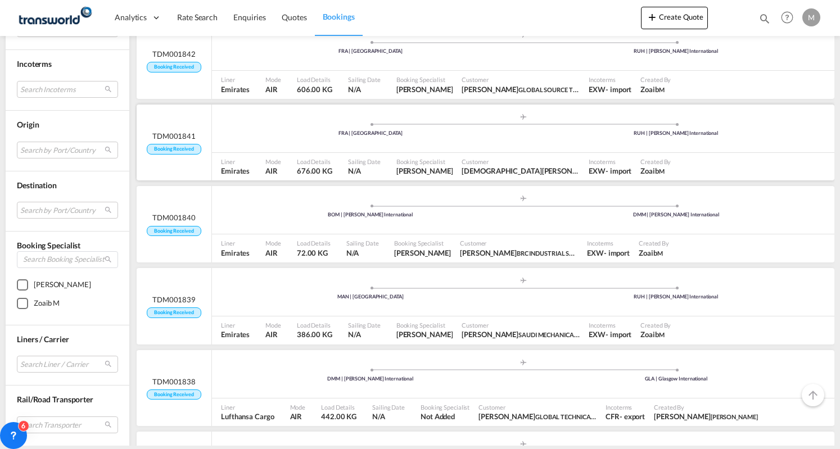
scroll to position [450, 0]
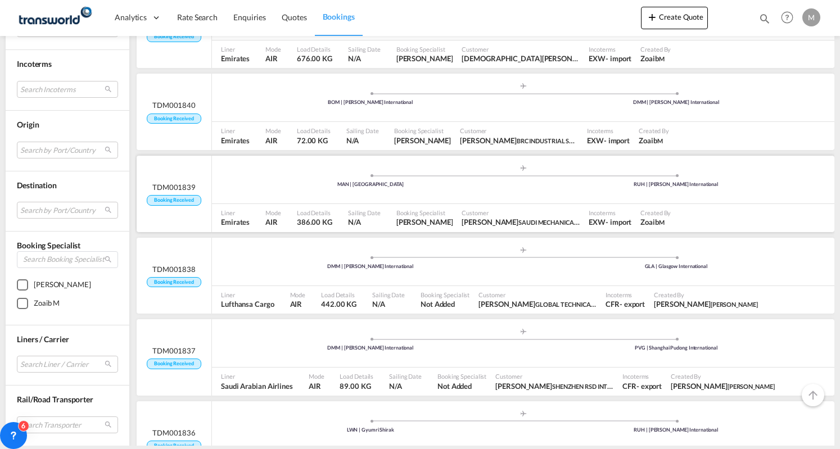
click at [368, 204] on div "Sailing Date N/A" at bounding box center [368, 218] width 48 height 28
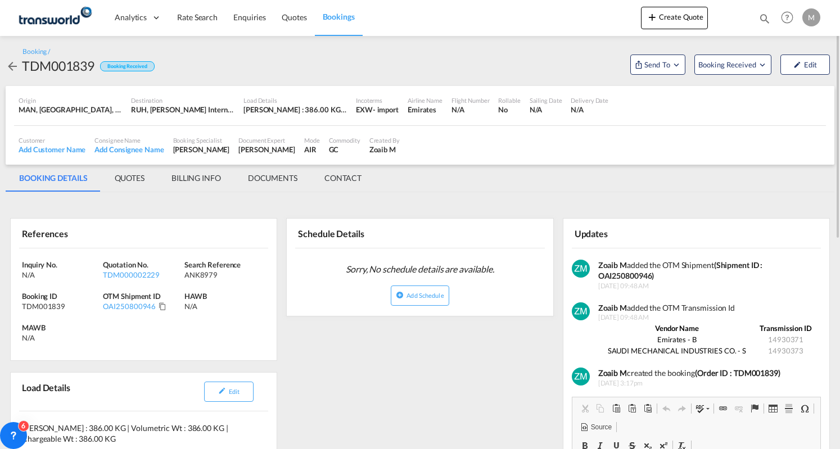
click at [168, 311] on div "OAI250800946" at bounding box center [143, 306] width 81 height 10
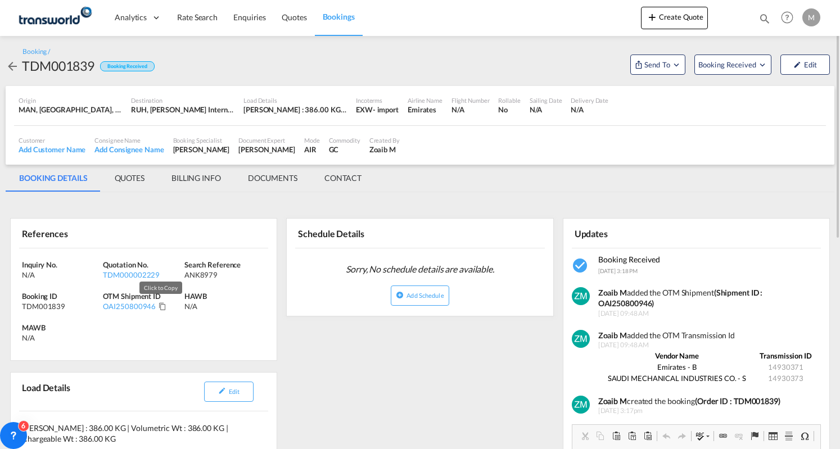
click at [159, 308] on md-icon "Click to Copy" at bounding box center [163, 307] width 8 height 8
click at [191, 165] on md-tab-item "BILLING INFO" at bounding box center [196, 178] width 76 height 27
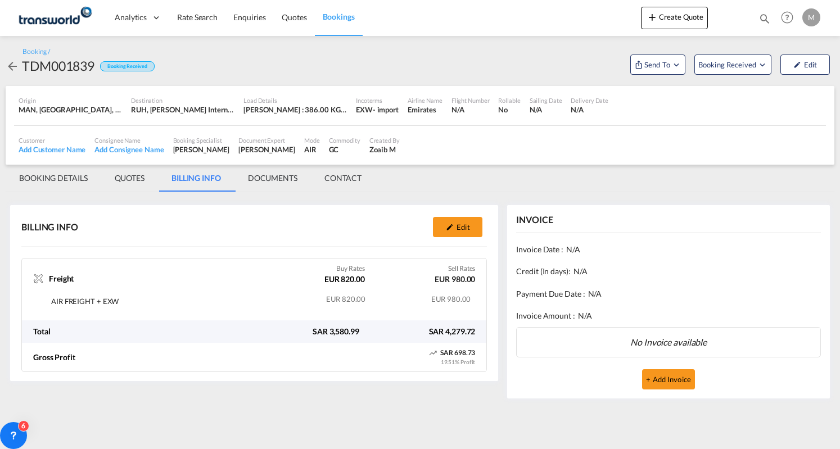
click at [343, 16] on span "Bookings" at bounding box center [339, 17] width 32 height 10
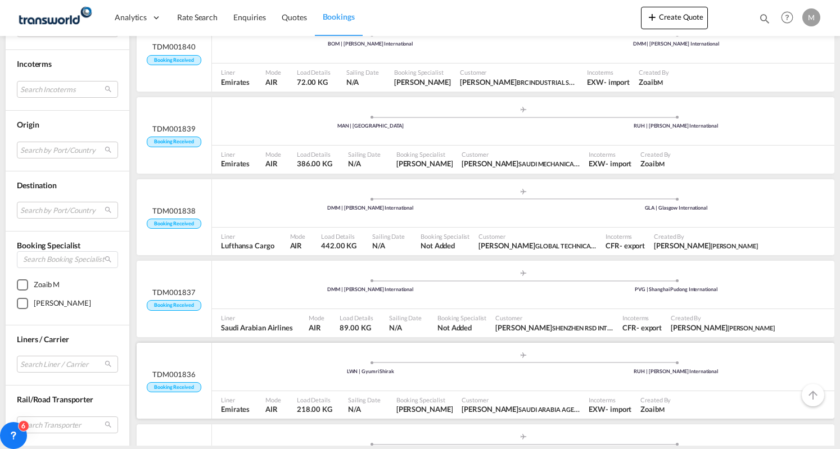
scroll to position [562, 0]
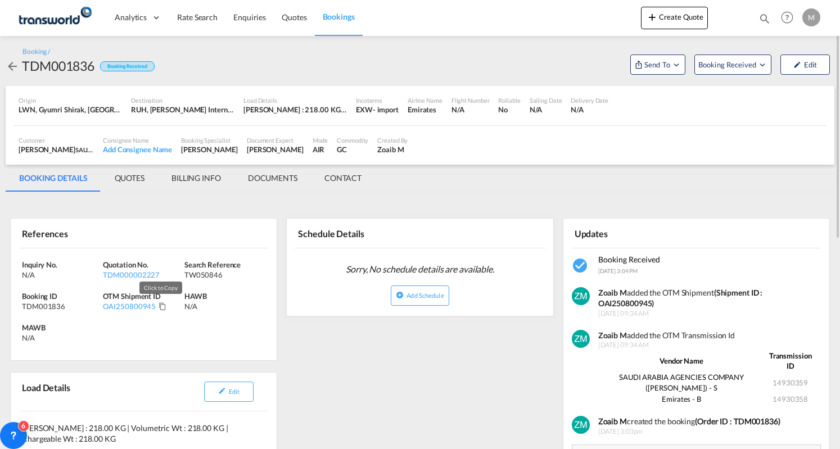
click at [159, 309] on md-icon "Click to Copy" at bounding box center [163, 307] width 8 height 8
click at [145, 177] on md-tab-item "QUOTES" at bounding box center [129, 178] width 57 height 27
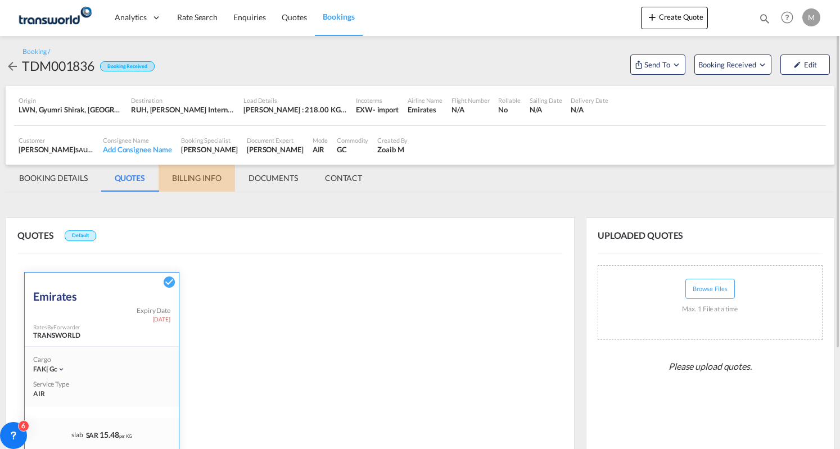
click at [208, 183] on md-tab-item "BILLING INFO" at bounding box center [197, 178] width 76 height 27
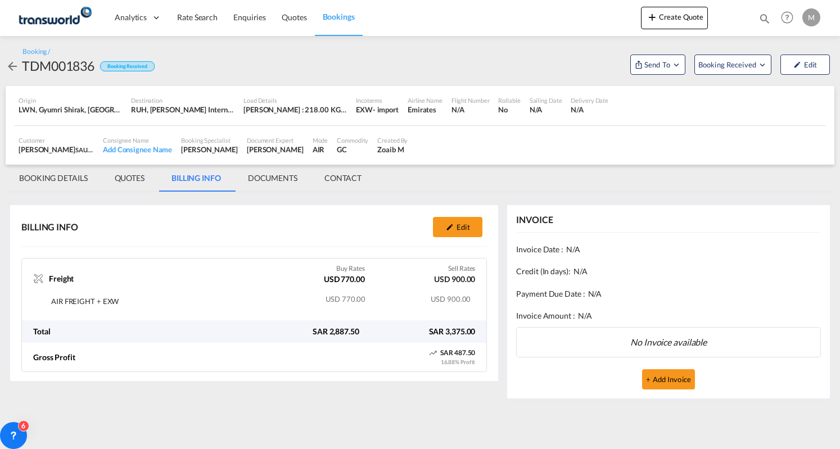
click at [347, 20] on span "Bookings" at bounding box center [339, 17] width 32 height 10
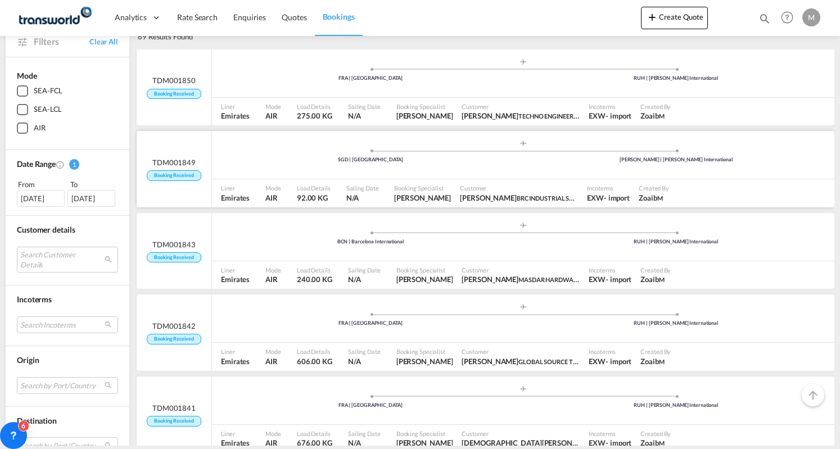
scroll to position [112, 0]
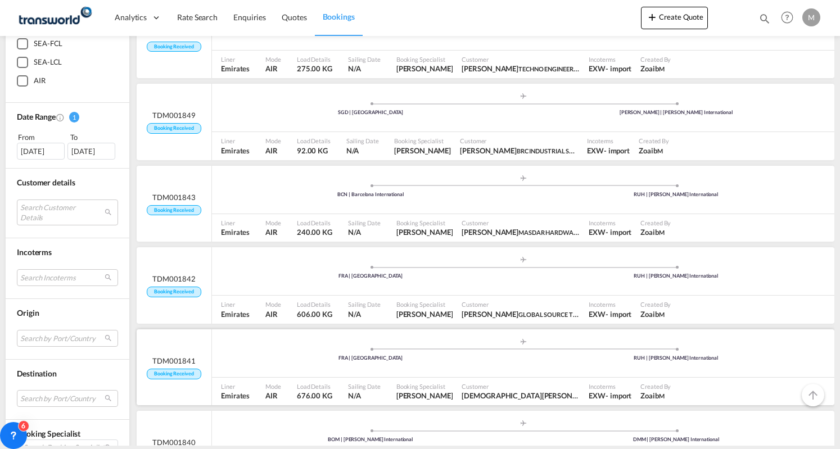
click at [251, 385] on div "Liner Emirates" at bounding box center [239, 392] width 44 height 28
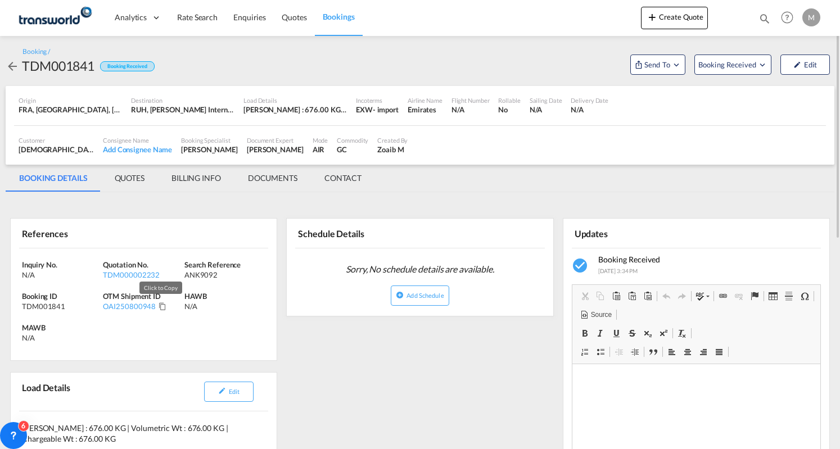
click at [160, 304] on md-icon "Click to Copy" at bounding box center [163, 307] width 8 height 8
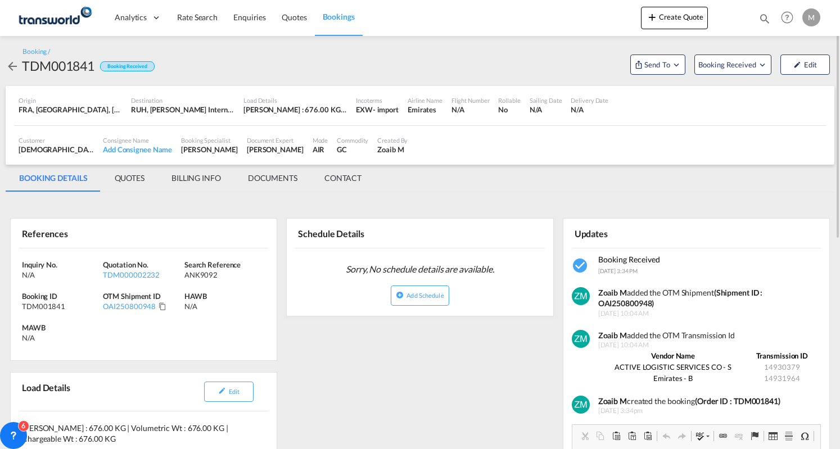
click at [204, 180] on md-tab-item "BILLING INFO" at bounding box center [196, 178] width 76 height 27
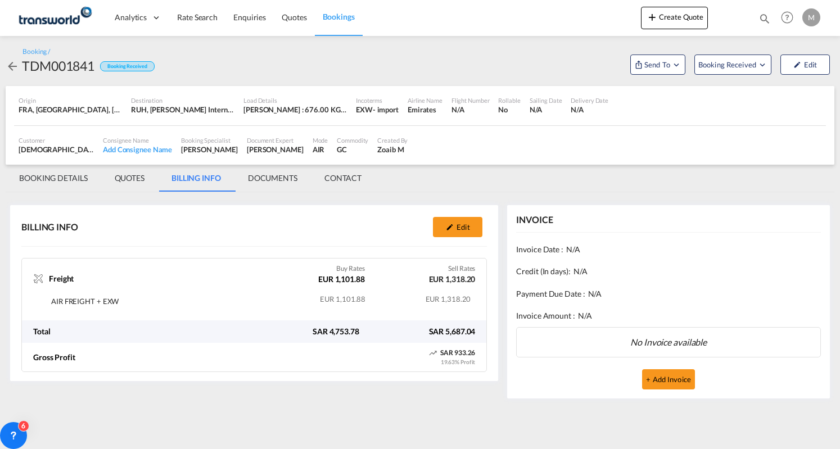
click at [339, 16] on span "Bookings" at bounding box center [339, 17] width 32 height 10
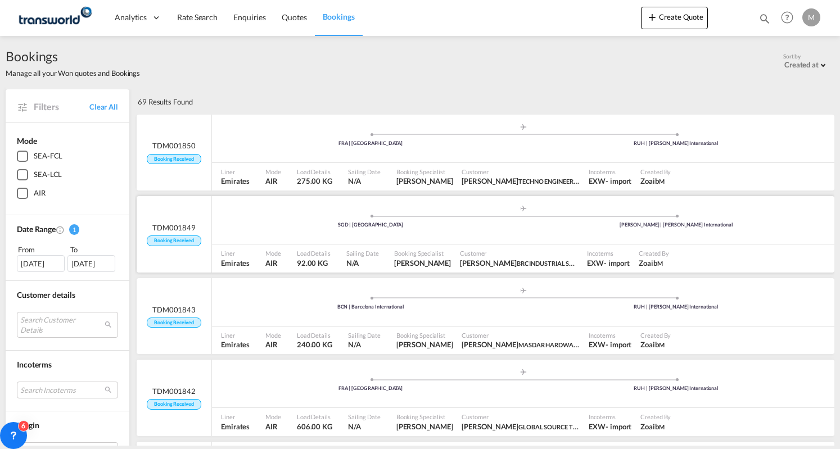
click at [340, 244] on div ".a{fill:#aaa8ad;} .a{fill:#aaa8ad;} SGD | [GEOGRAPHIC_DATA] [PERSON_NAME] | [PE…" at bounding box center [523, 220] width 623 height 48
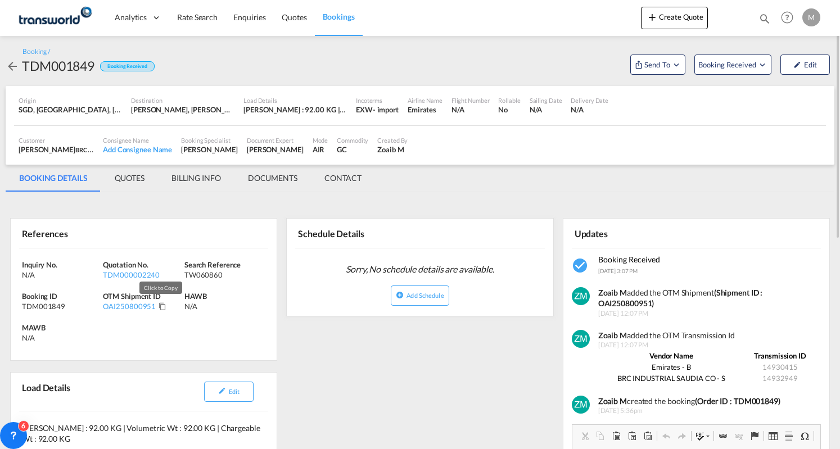
click at [161, 308] on md-icon "Click to Copy" at bounding box center [163, 307] width 8 height 8
click at [203, 173] on md-tab-item "BILLING INFO" at bounding box center [196, 178] width 76 height 27
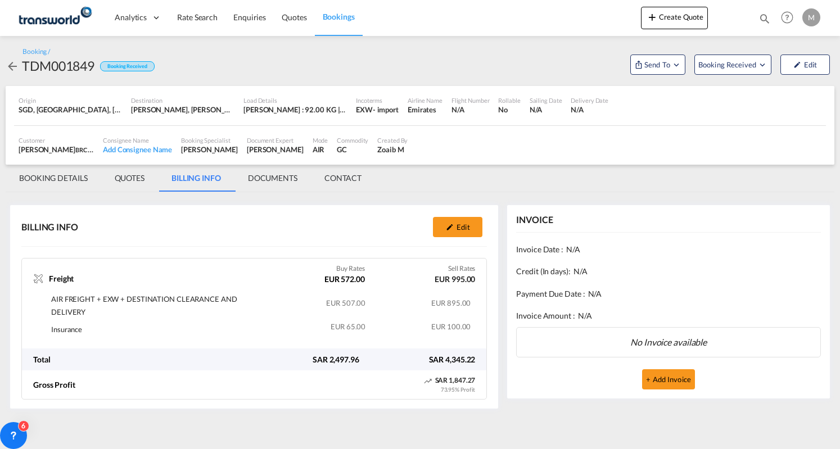
click at [9, 66] on md-icon "icon-arrow-left" at bounding box center [12, 66] width 13 height 13
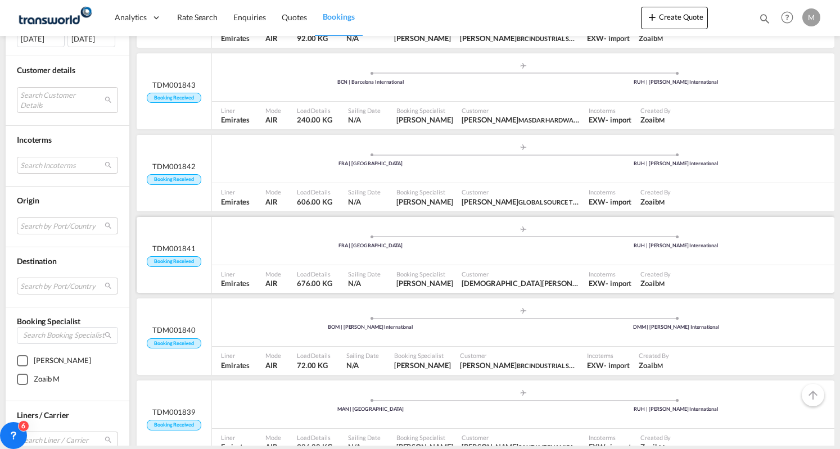
scroll to position [337, 0]
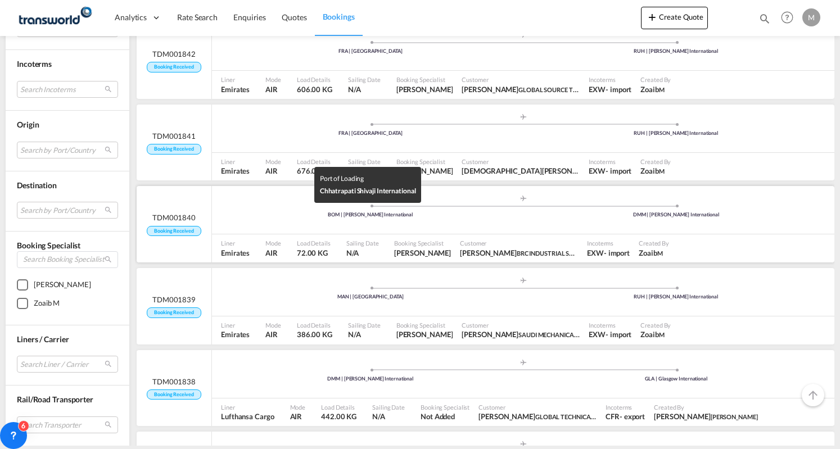
click at [268, 218] on div "BOM | [PERSON_NAME] International" at bounding box center [371, 214] width 306 height 7
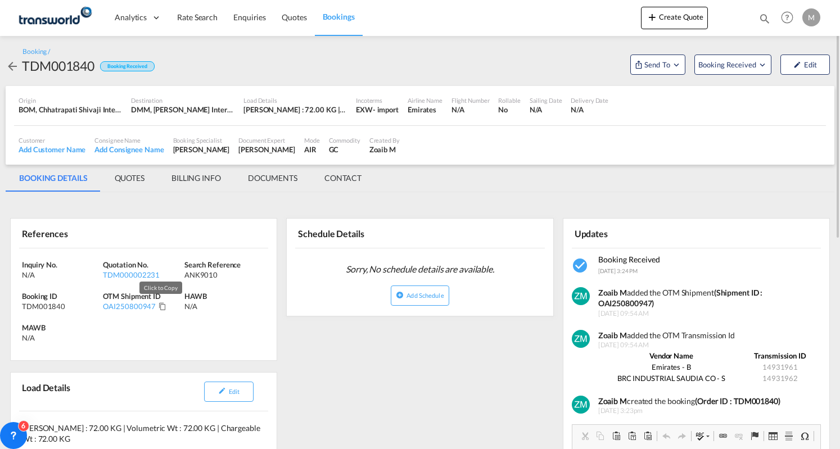
click at [161, 306] on md-icon "Click to Copy" at bounding box center [163, 307] width 8 height 8
click at [192, 177] on md-tab-item "BILLING INFO" at bounding box center [196, 178] width 76 height 27
